Goal: Task Accomplishment & Management: Use online tool/utility

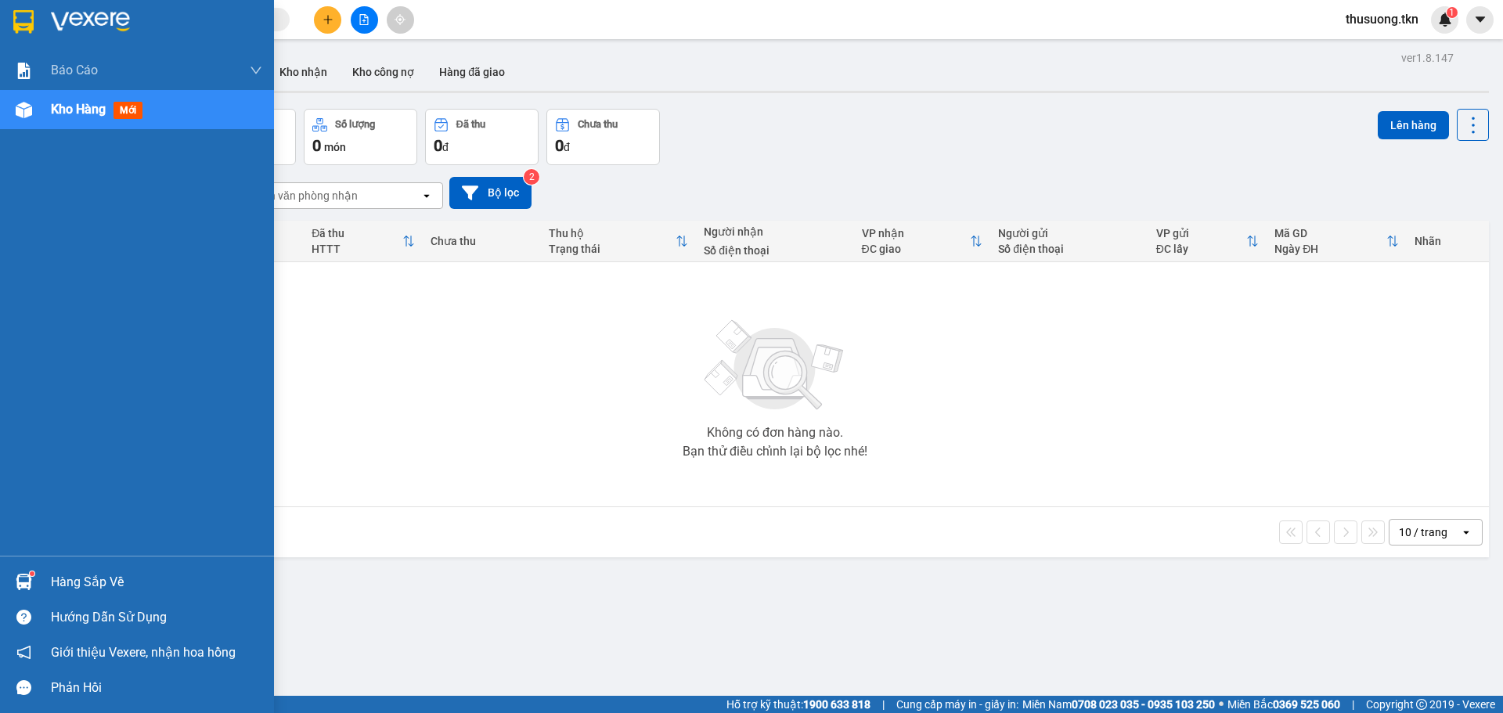
click at [86, 572] on div "Hàng sắp về" at bounding box center [156, 582] width 211 height 23
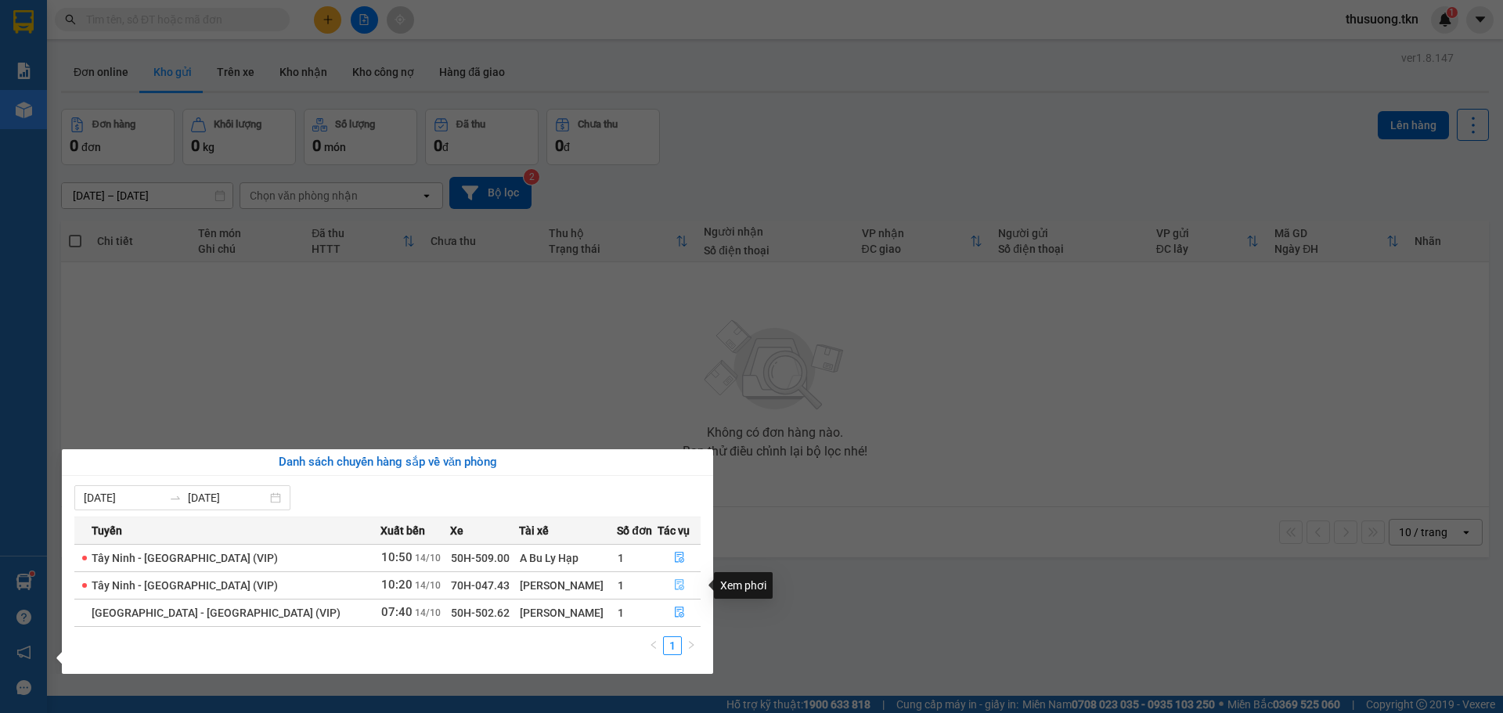
click at [674, 586] on icon "file-done" at bounding box center [679, 584] width 11 height 11
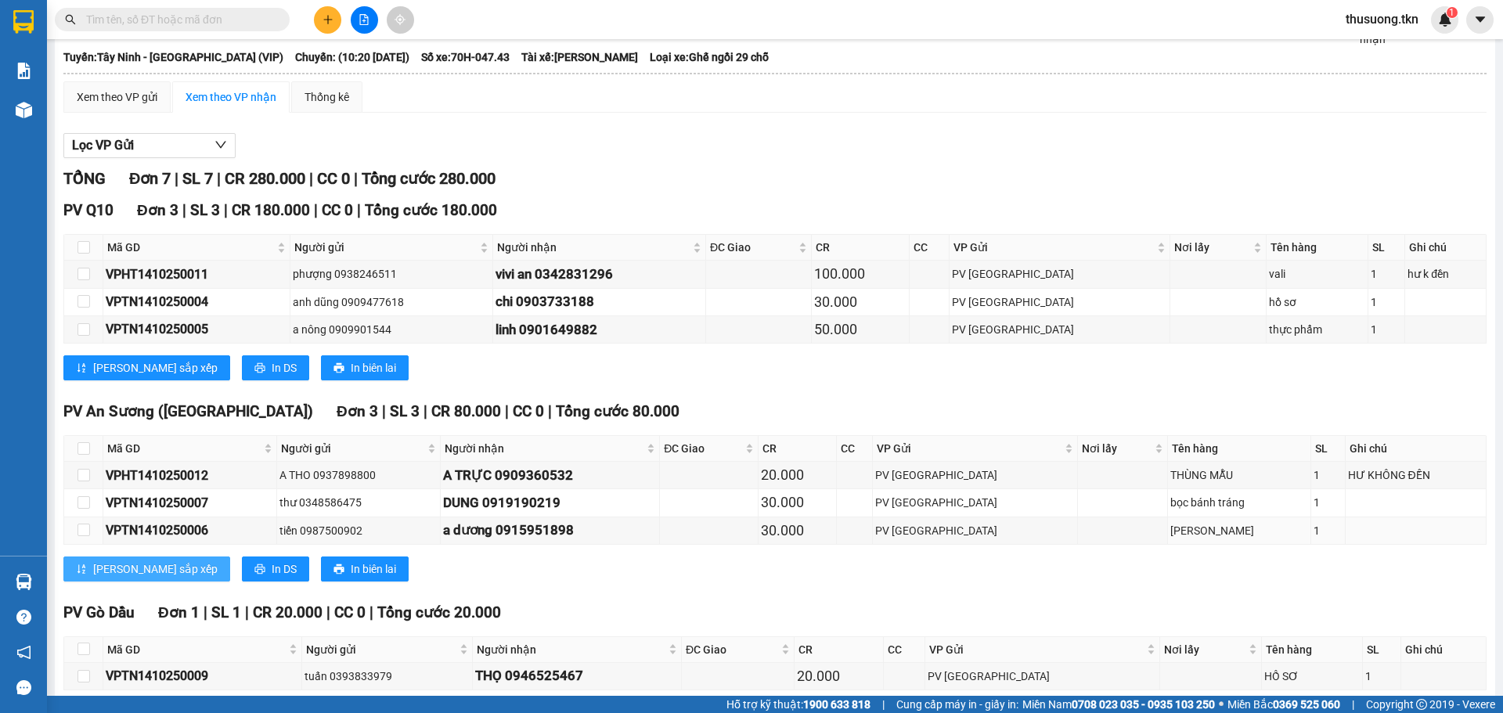
scroll to position [155, 0]
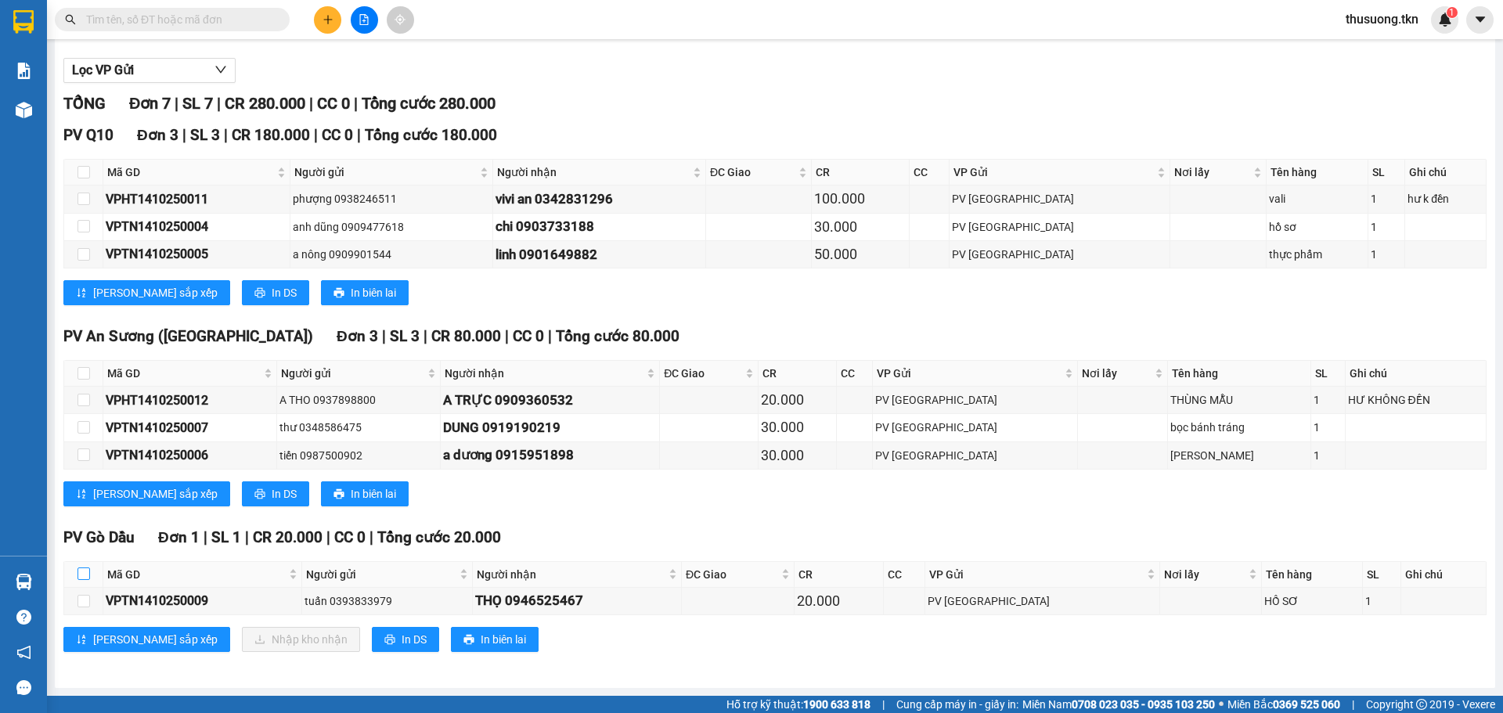
click at [84, 572] on input "checkbox" at bounding box center [83, 574] width 13 height 13
checkbox input "true"
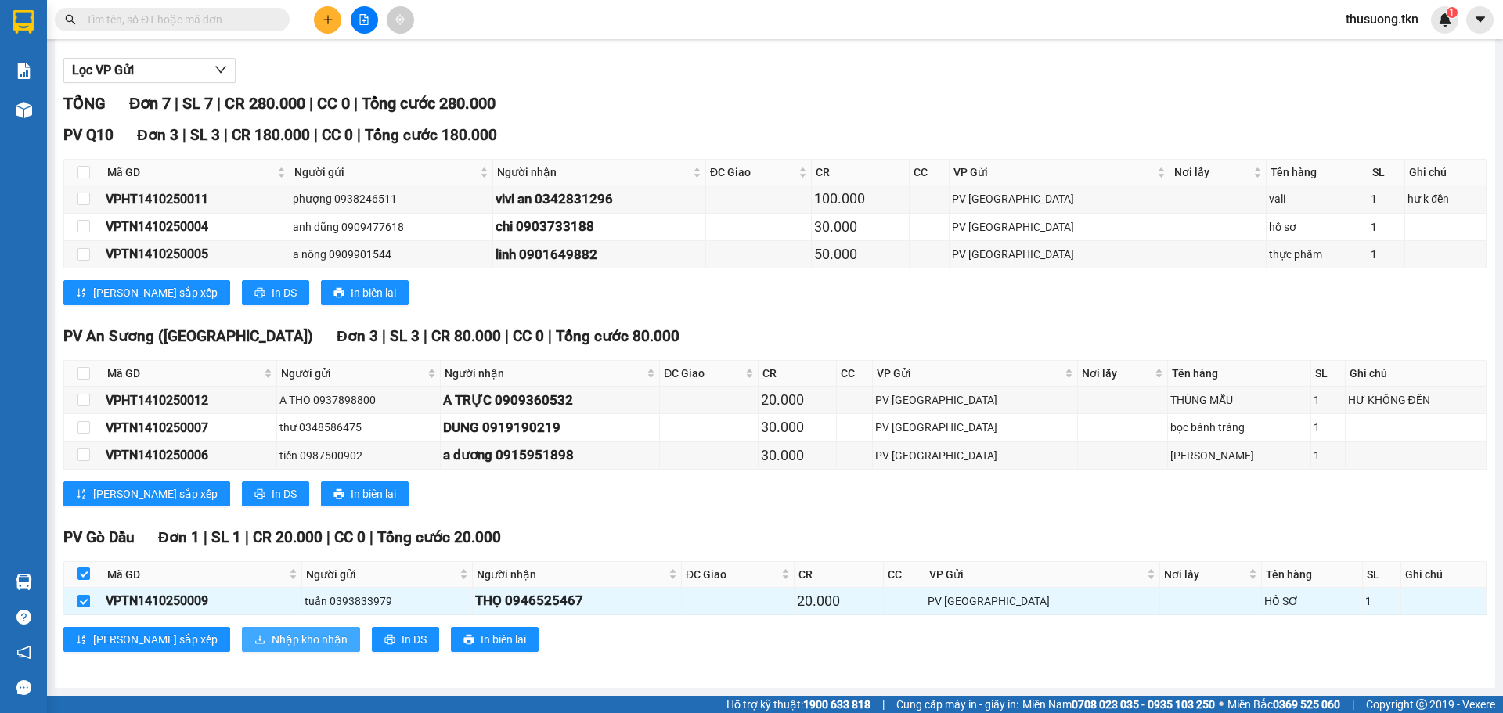
click at [272, 638] on span "Nhập kho nhận" at bounding box center [310, 639] width 76 height 17
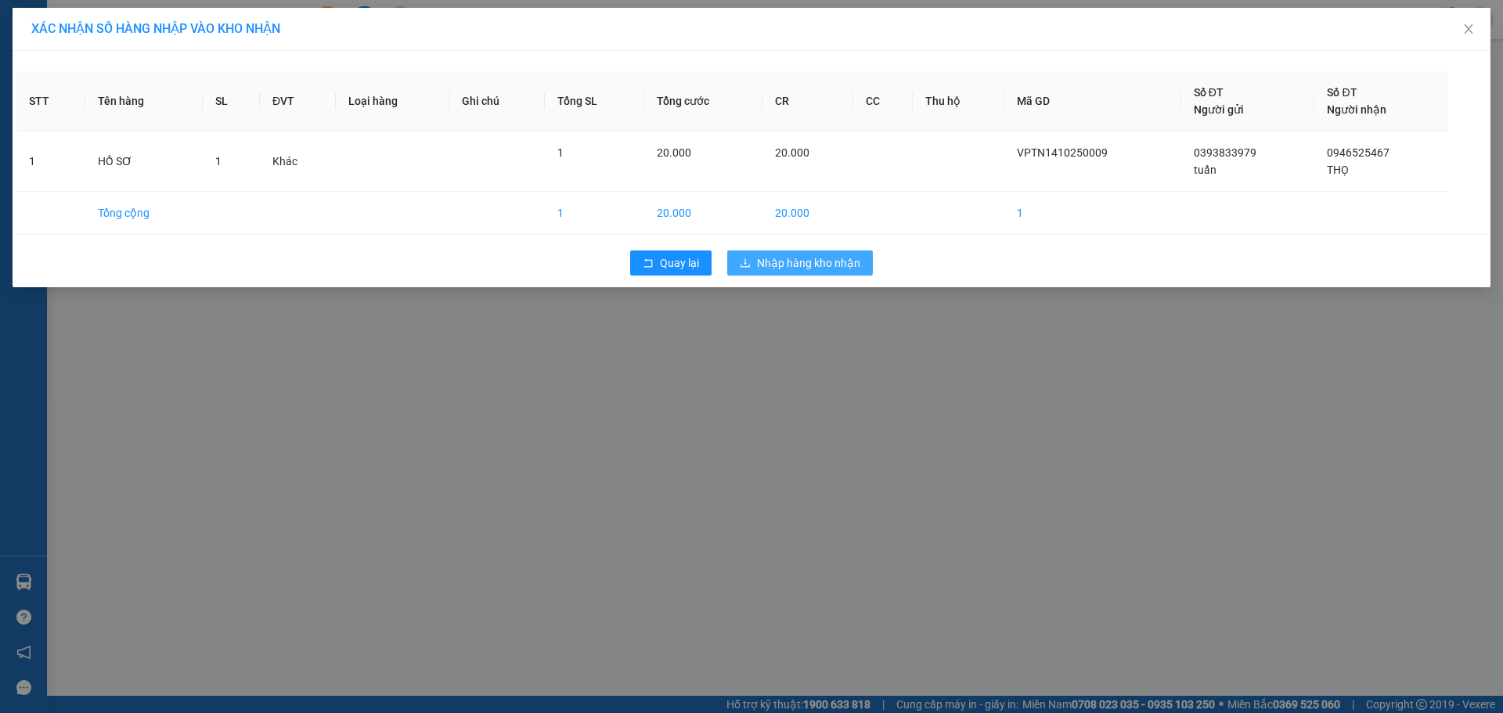
click at [786, 267] on span "Nhập hàng kho nhận" at bounding box center [808, 262] width 103 height 17
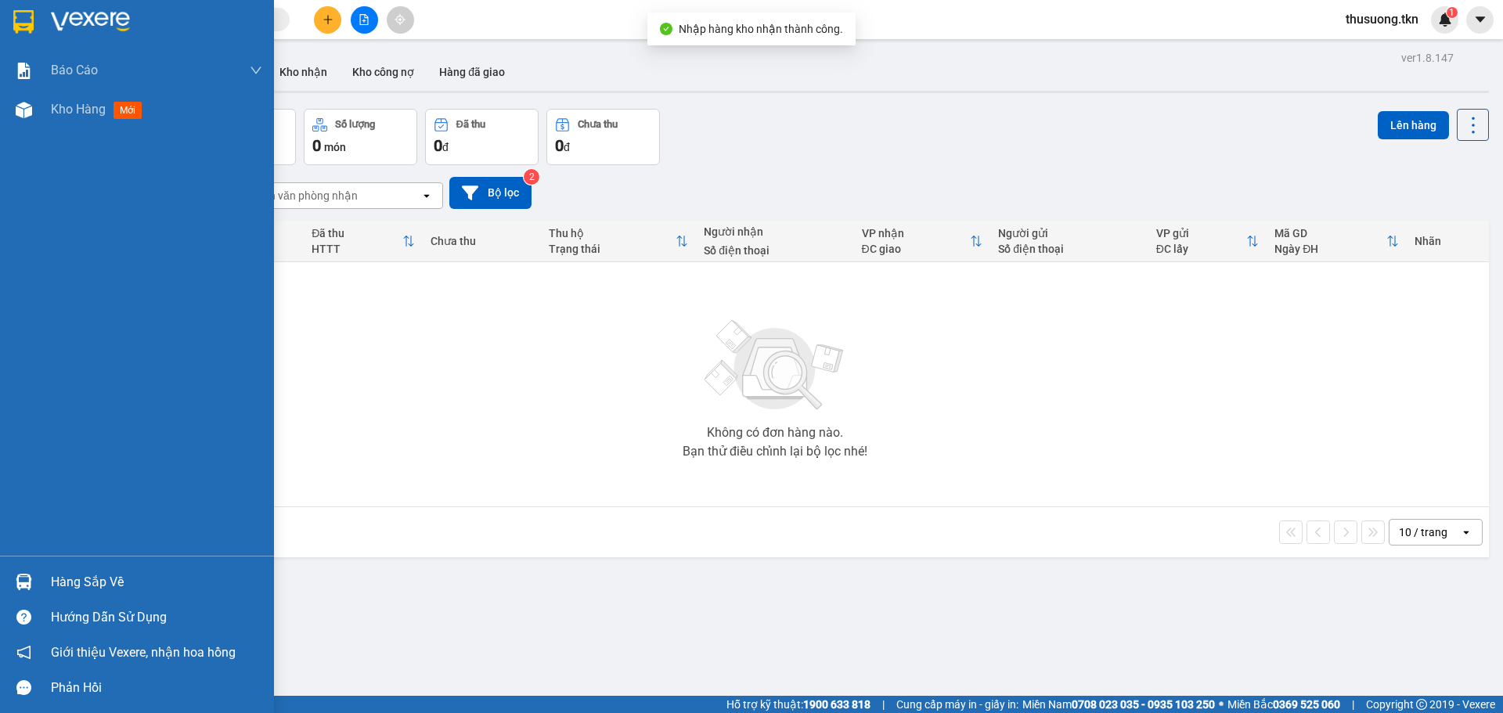
click at [89, 588] on div "Hàng sắp về" at bounding box center [156, 582] width 211 height 23
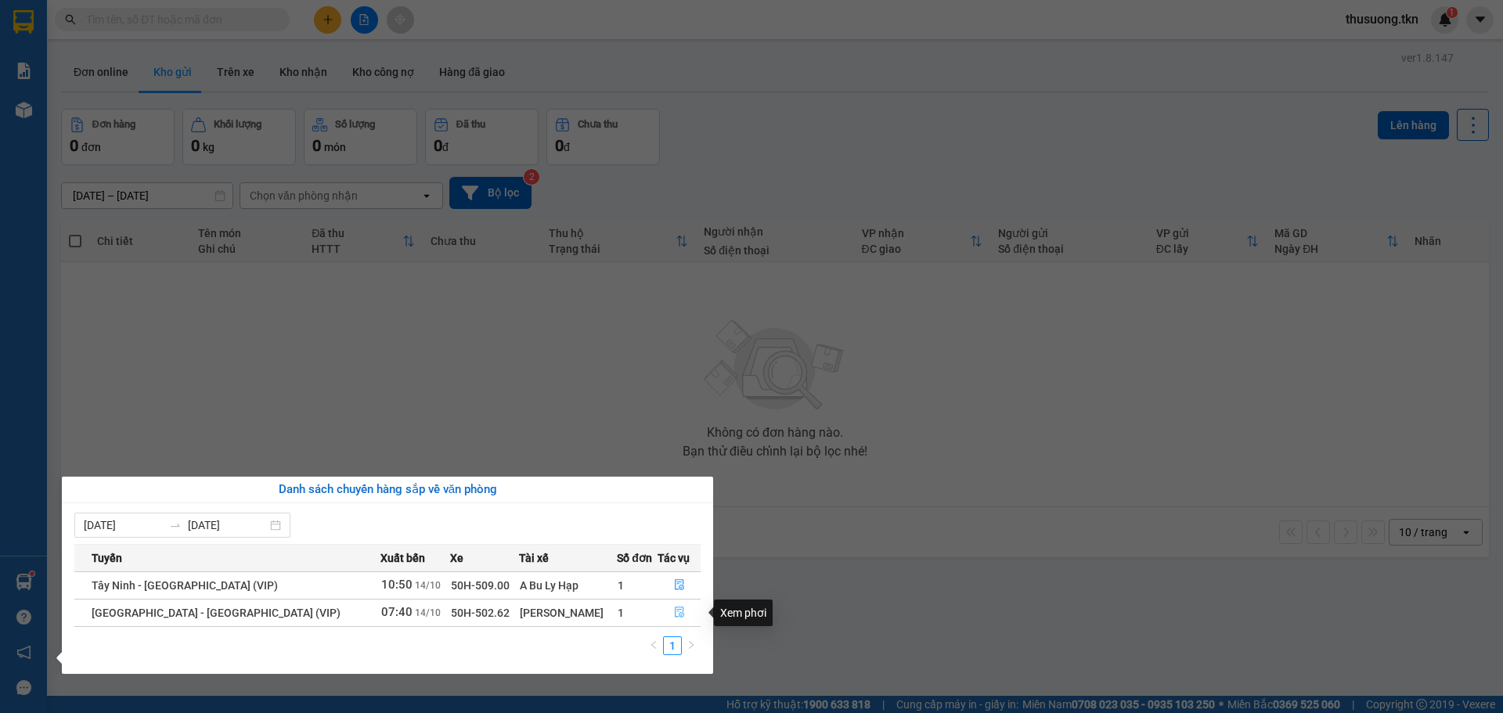
click at [675, 617] on icon "file-done" at bounding box center [679, 612] width 9 height 11
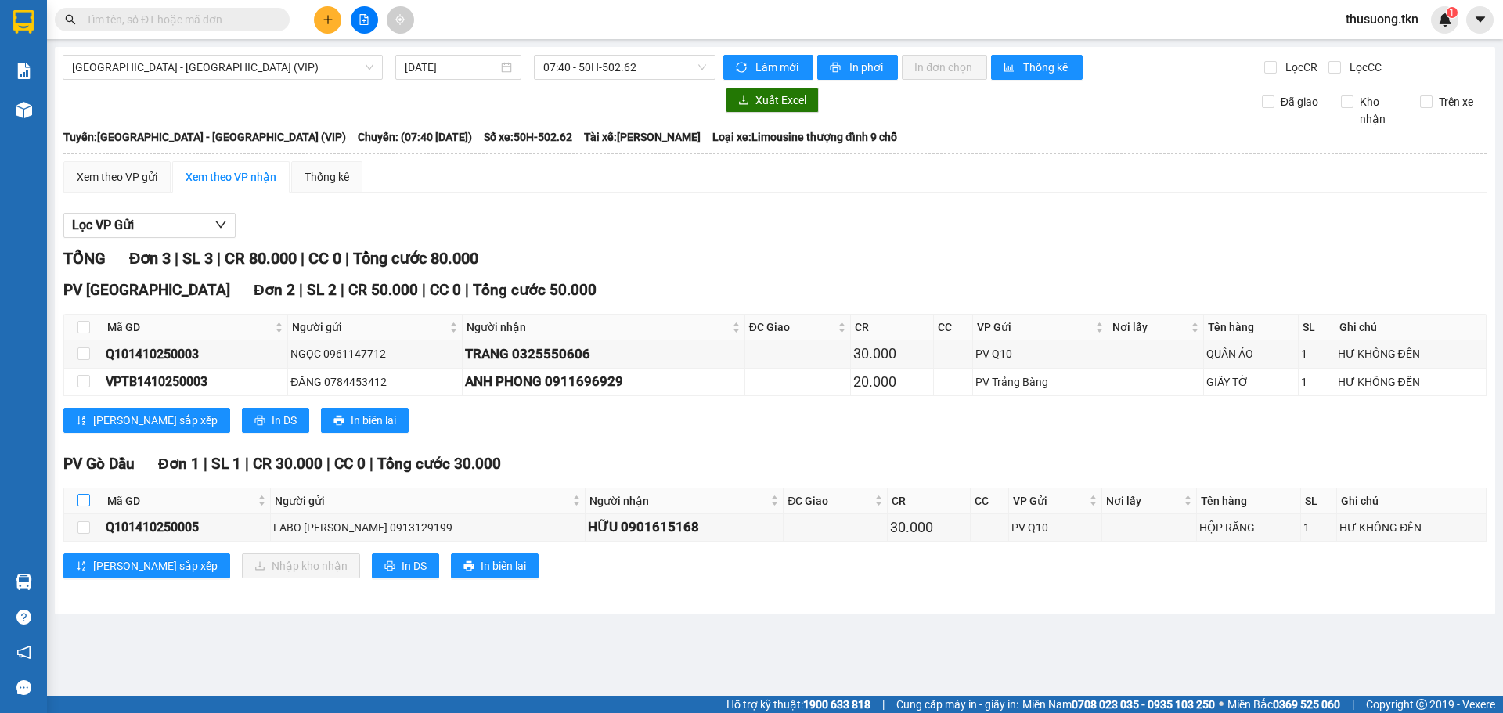
click at [85, 505] on input "checkbox" at bounding box center [83, 500] width 13 height 13
checkbox input "true"
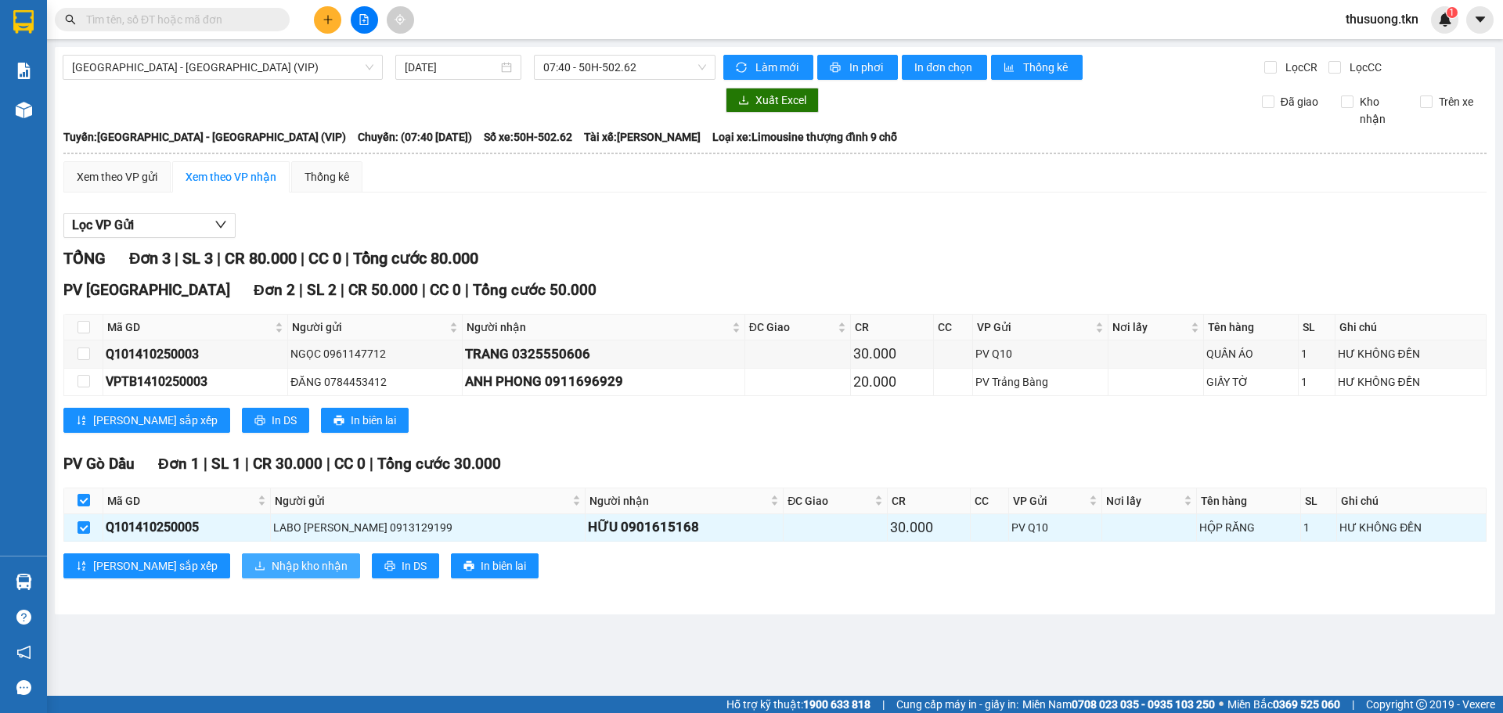
click at [272, 571] on span "Nhập kho nhận" at bounding box center [310, 565] width 76 height 17
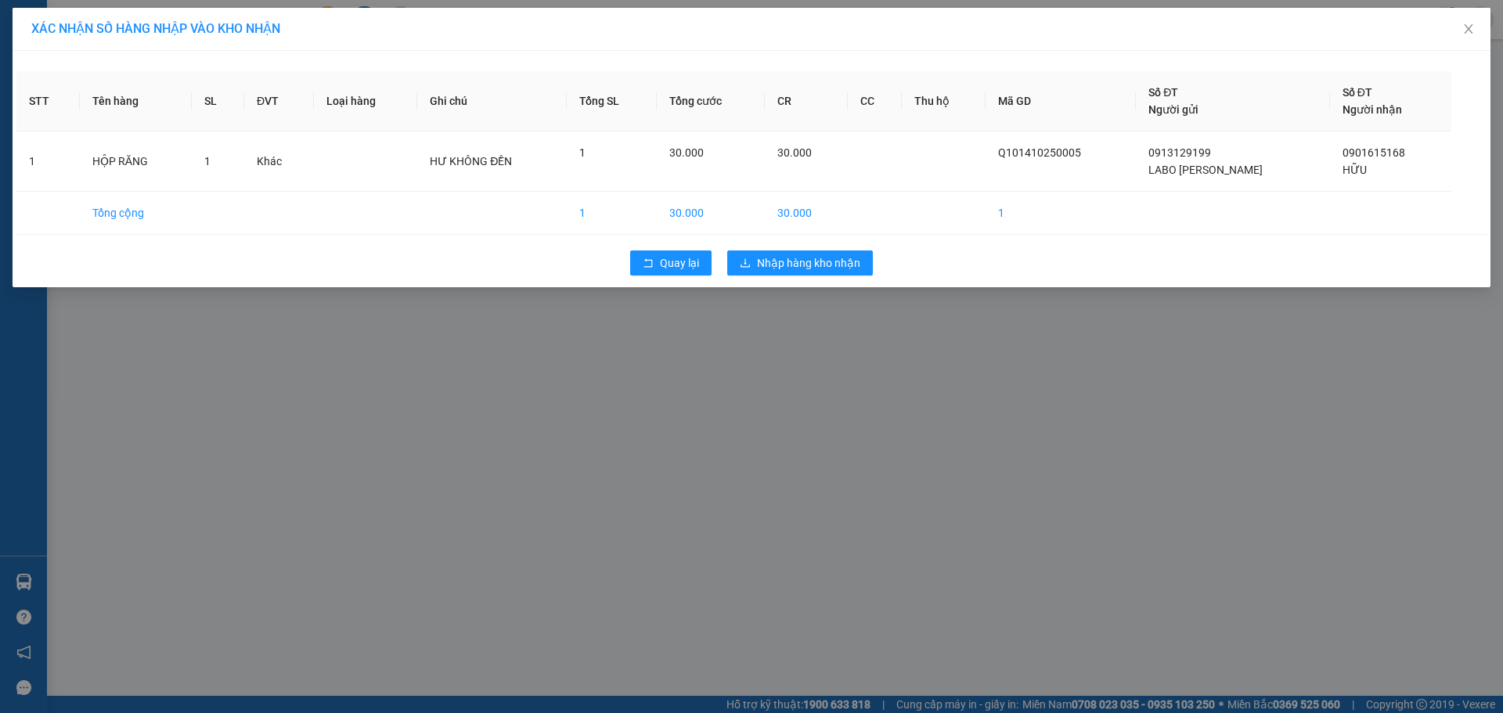
click at [830, 248] on div "Quay lại Nhập hàng kho nhận" at bounding box center [751, 263] width 1470 height 41
click at [833, 272] on button "Nhập hàng kho nhận" at bounding box center [800, 262] width 146 height 25
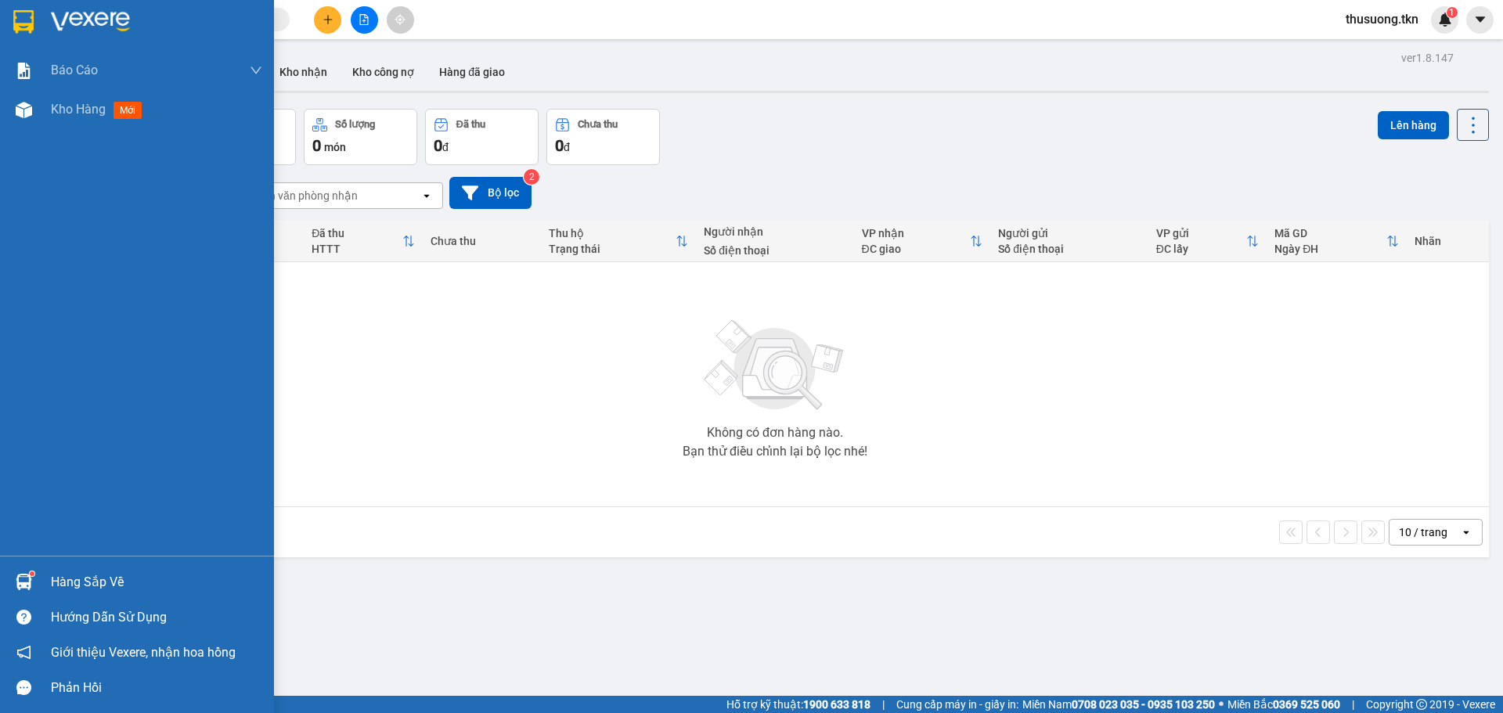
click at [57, 595] on div "Hàng sắp về" at bounding box center [137, 581] width 274 height 35
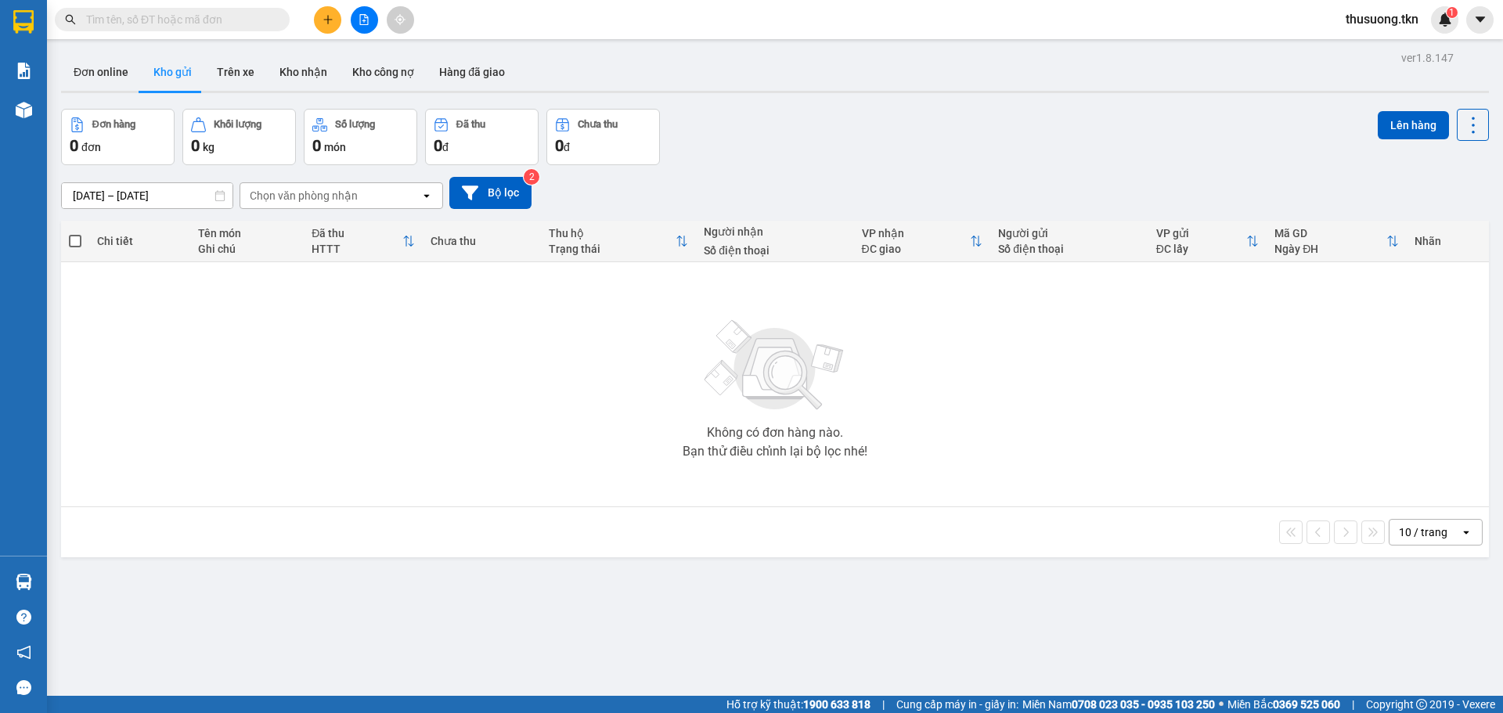
click at [965, 559] on section "Kết quả tìm kiếm ( 0 ) Bộ lọc No Data thusuong.tkn 1 Báo cáo Mẫu 1: Báo cáo dòn…" at bounding box center [751, 356] width 1503 height 713
